Goal: Answer question/provide support

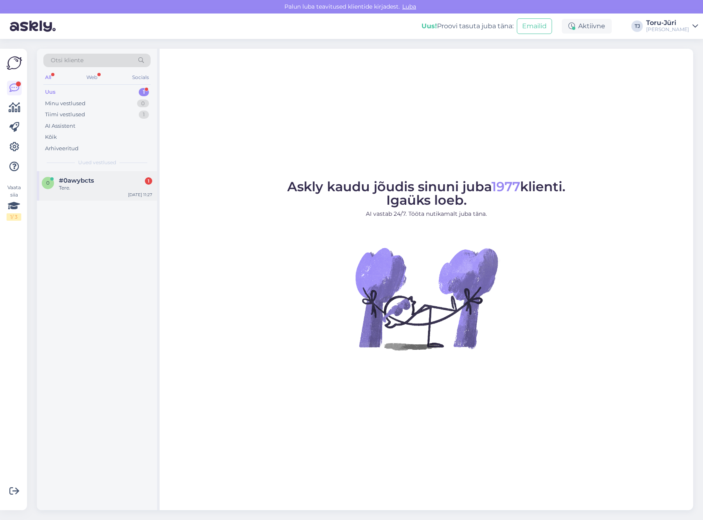
click at [95, 189] on div "Tere." at bounding box center [105, 187] width 93 height 7
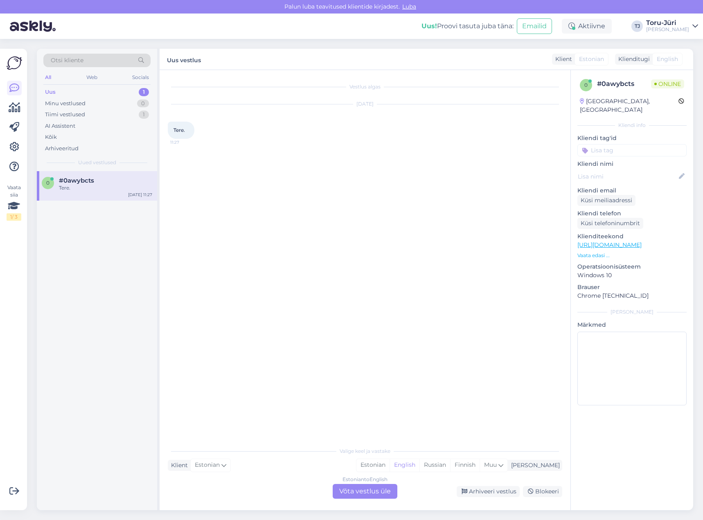
click at [642, 241] on link "[URL][DOMAIN_NAME]" at bounding box center [609, 244] width 64 height 7
click at [371, 491] on div "Estonian to English Võta vestlus üle" at bounding box center [365, 491] width 65 height 15
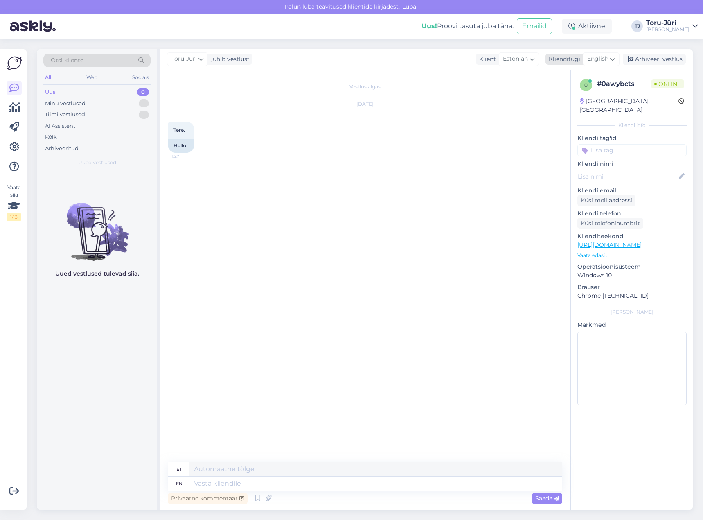
click at [614, 62] on icon at bounding box center [612, 58] width 5 height 9
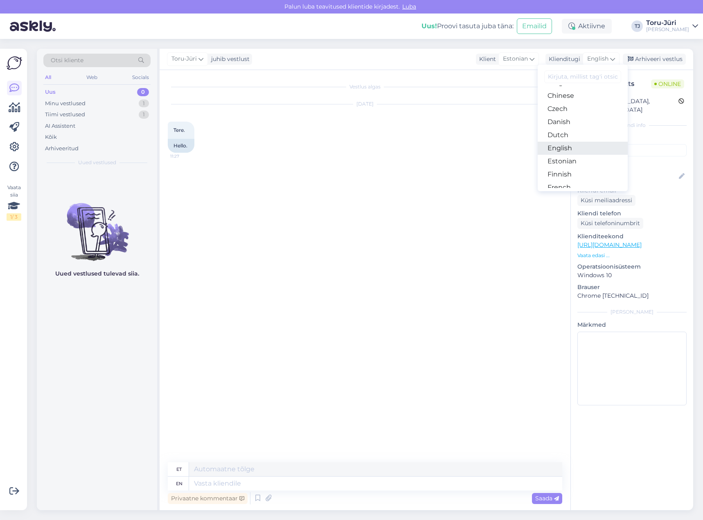
scroll to position [41, 0]
click at [573, 159] on link "Estonian" at bounding box center [583, 159] width 90 height 13
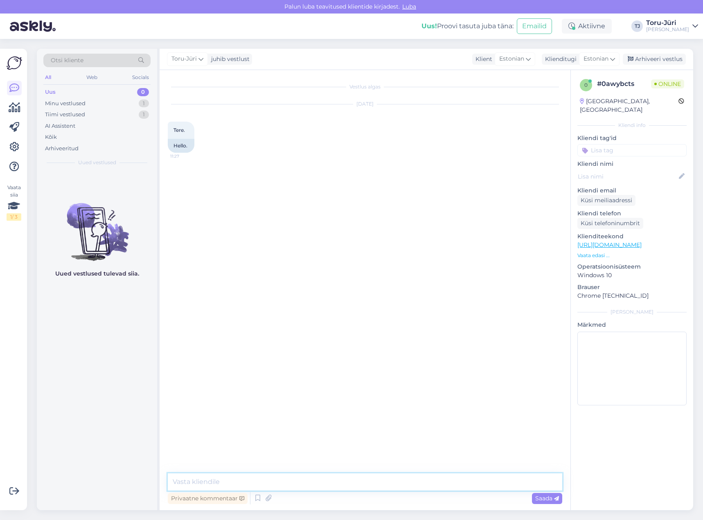
click at [300, 483] on textarea at bounding box center [365, 481] width 394 height 17
type textarea "Tere!"
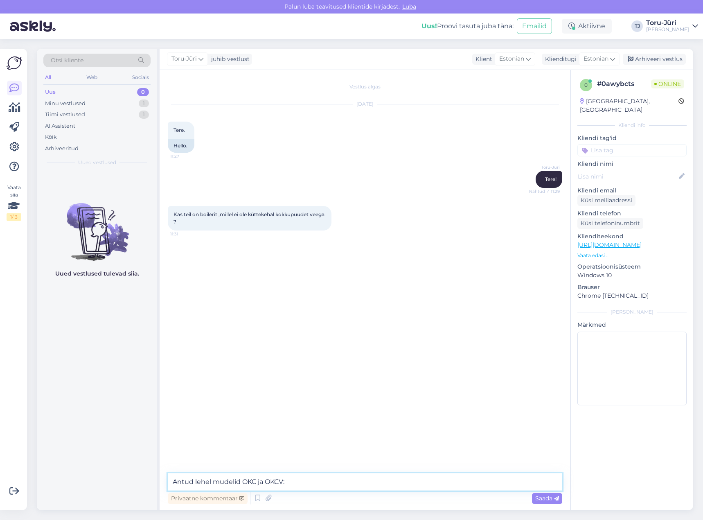
paste textarea "[URL][DOMAIN_NAME]"
type textarea "Antud lehel mudelid OKC ja OKCV: [URL][DOMAIN_NAME]"
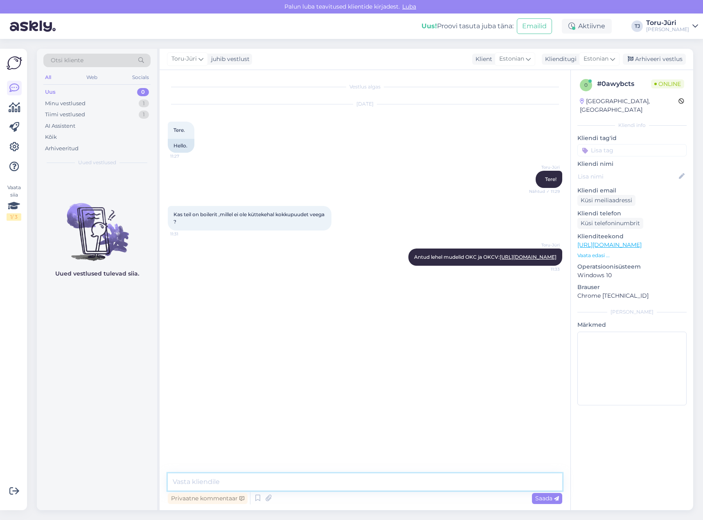
click at [206, 480] on textarea at bounding box center [365, 481] width 394 height 17
